Goal: Task Accomplishment & Management: Use online tool/utility

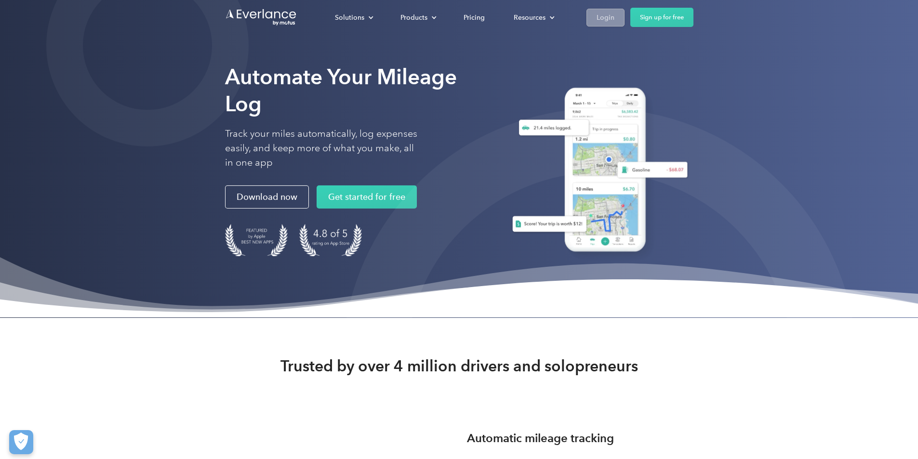
click at [614, 17] on div "Login" at bounding box center [605, 18] width 18 height 12
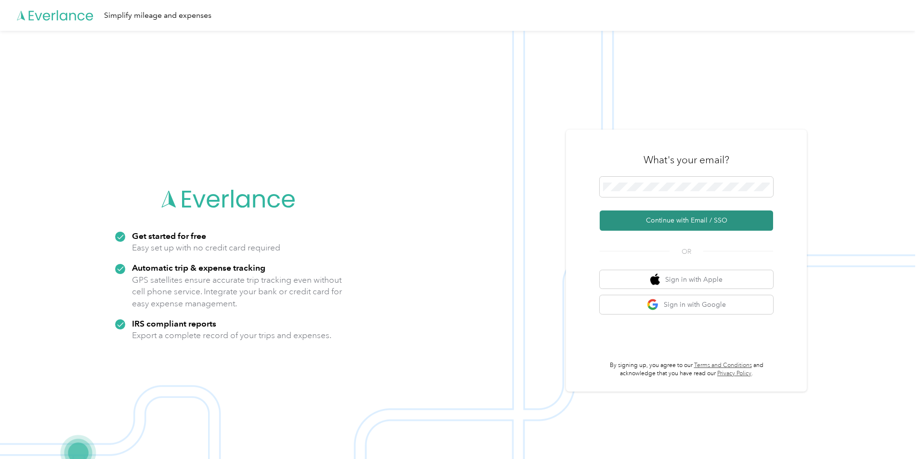
click at [621, 219] on button "Continue with Email / SSO" at bounding box center [686, 221] width 173 height 20
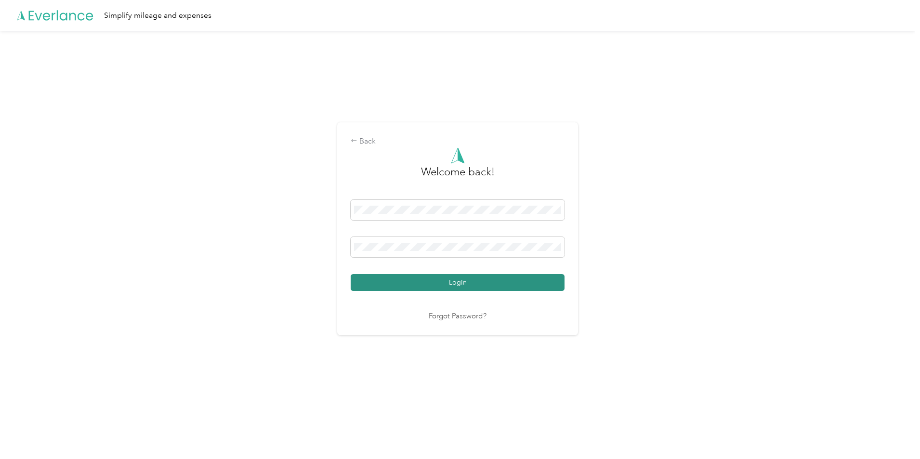
click at [396, 278] on button "Login" at bounding box center [458, 282] width 214 height 17
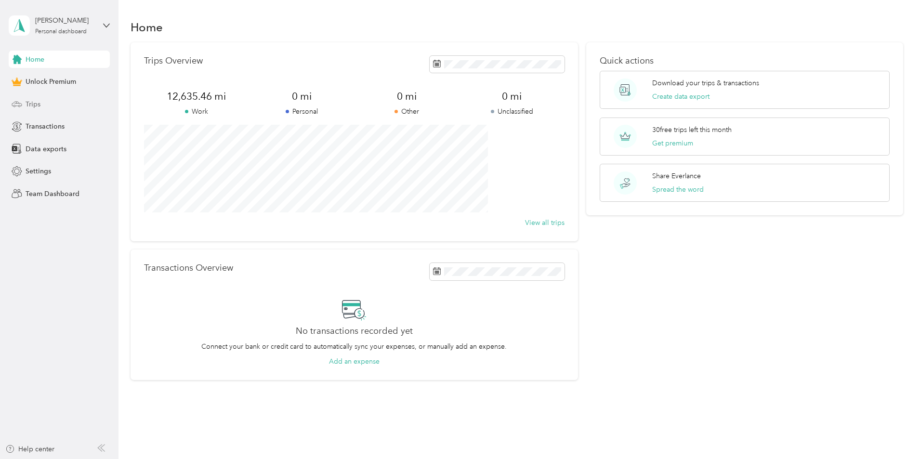
click at [83, 98] on div "Trips" at bounding box center [59, 103] width 101 height 17
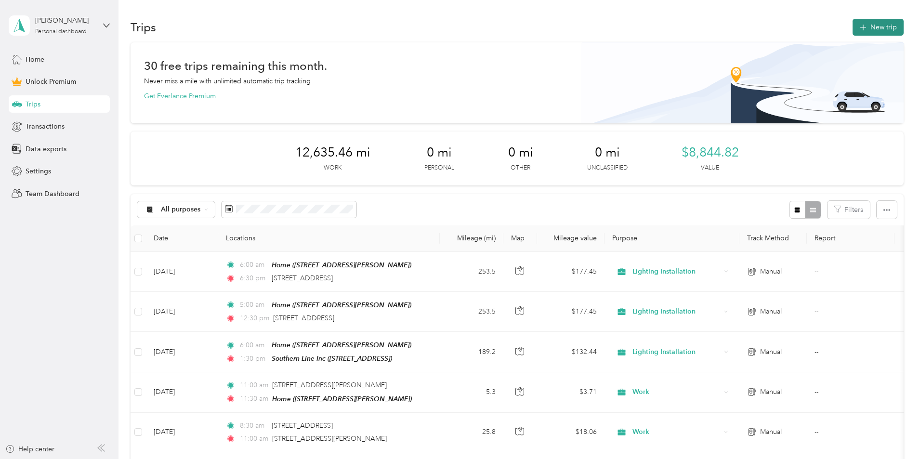
click at [853, 27] on button "New trip" at bounding box center [878, 27] width 51 height 17
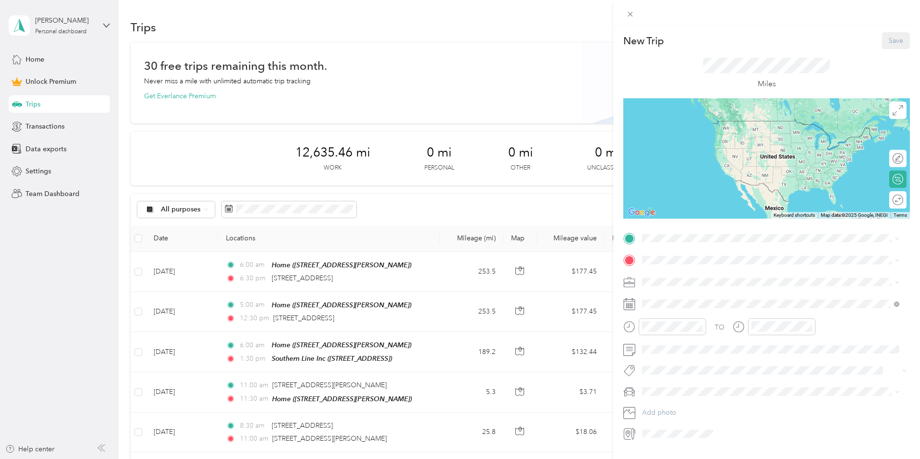
click at [672, 342] on div "Home [STREET_ADDRESS]" at bounding box center [690, 343] width 61 height 20
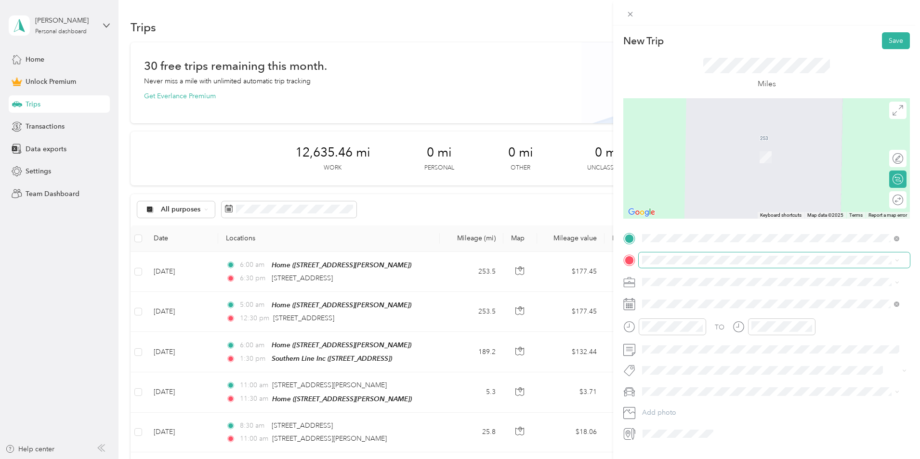
click at [666, 264] on span at bounding box center [774, 259] width 271 height 15
click at [683, 299] on span "[STREET_ADDRESS][US_STATE]" at bounding box center [708, 295] width 96 height 9
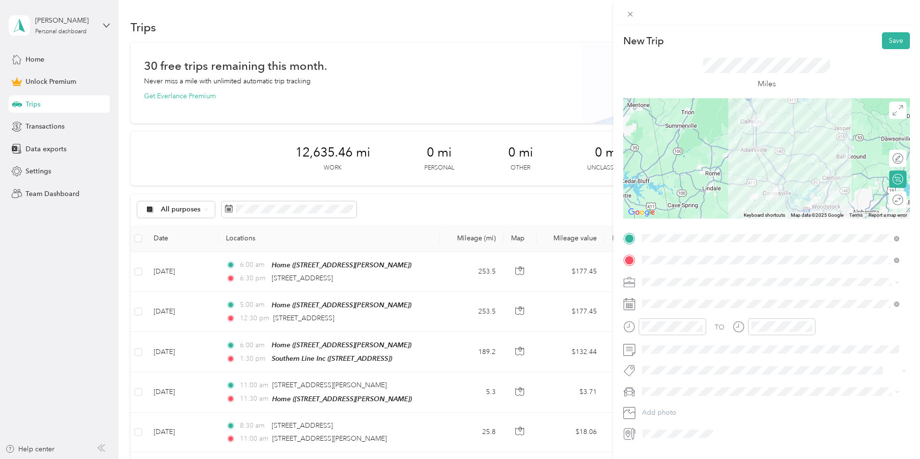
click at [903, 198] on div "Round trip" at bounding box center [903, 200] width 0 height 10
click at [891, 198] on div at bounding box center [893, 200] width 20 height 10
click at [669, 302] on div "Work" at bounding box center [771, 299] width 251 height 10
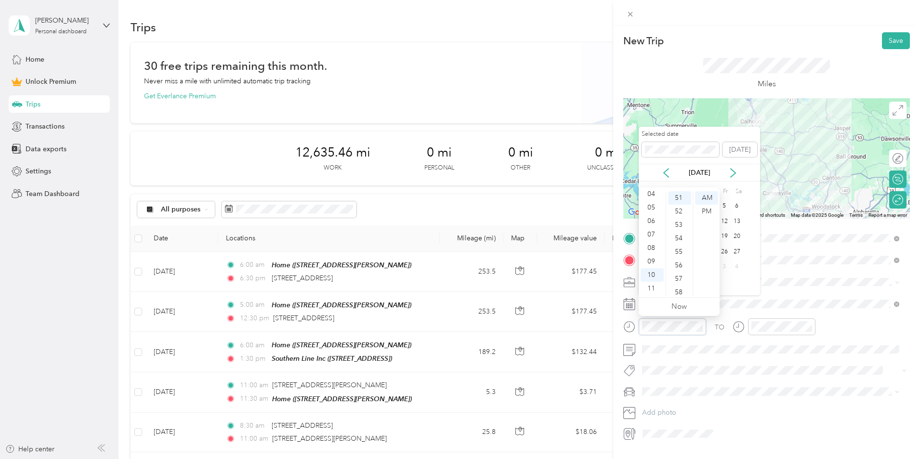
scroll to position [688, 0]
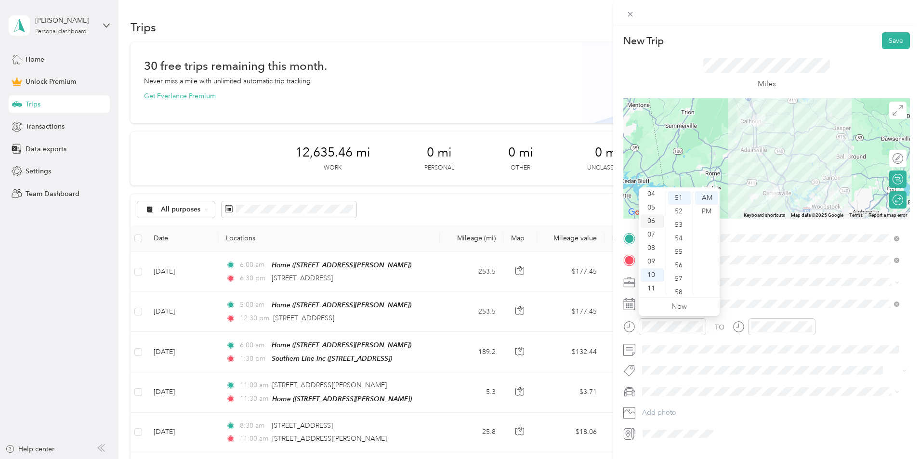
click at [651, 223] on div "06" at bounding box center [652, 220] width 23 height 13
click at [678, 197] on div "00" at bounding box center [679, 197] width 23 height 13
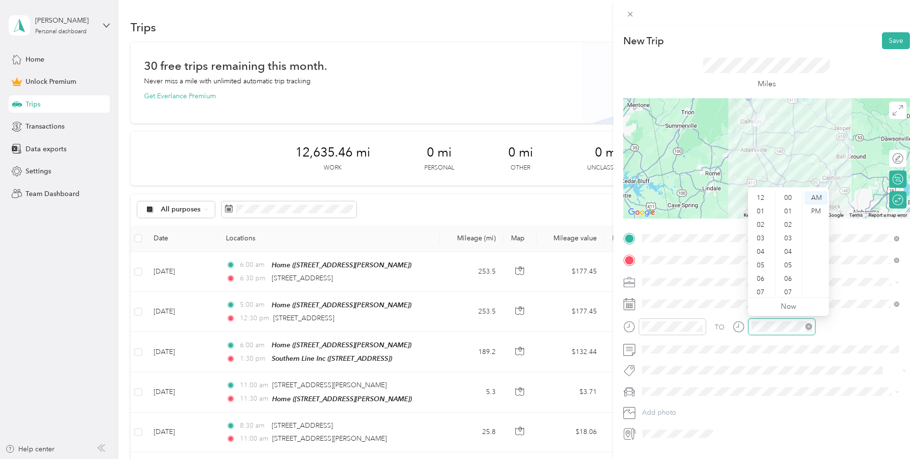
scroll to position [58, 0]
click at [760, 261] on div "09" at bounding box center [761, 261] width 23 height 13
click at [786, 198] on div "00" at bounding box center [789, 197] width 23 height 13
click at [669, 410] on div "Tremor" at bounding box center [771, 409] width 251 height 10
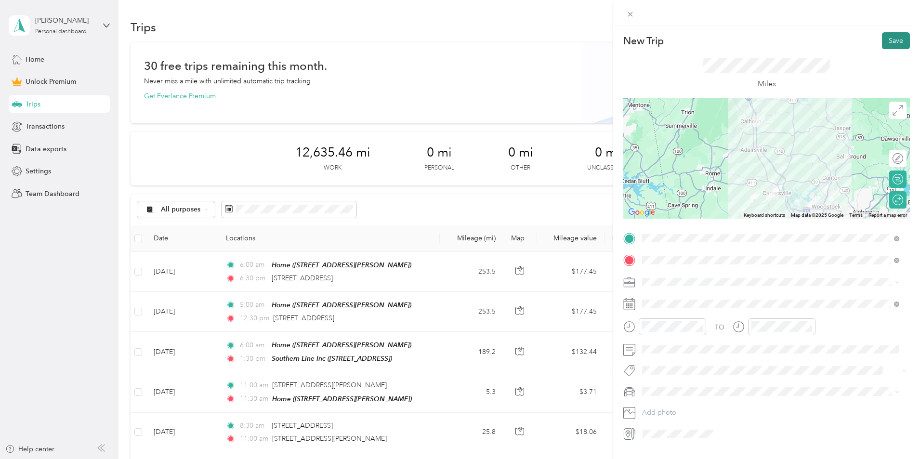
click at [898, 37] on button "Save" at bounding box center [896, 40] width 28 height 17
